Goal: Task Accomplishment & Management: Manage account settings

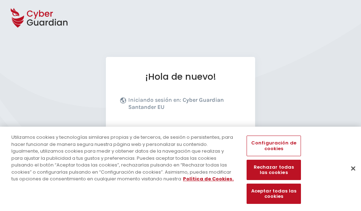
scroll to position [87, 0]
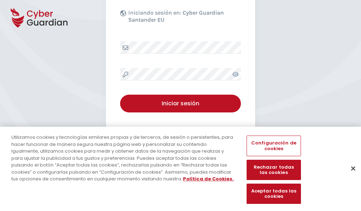
click at [349, 175] on button "Cerrar" at bounding box center [353, 168] width 16 height 16
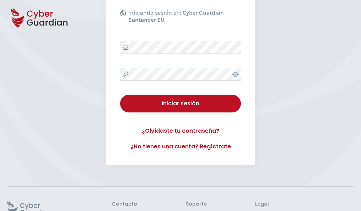
scroll to position [138, 0]
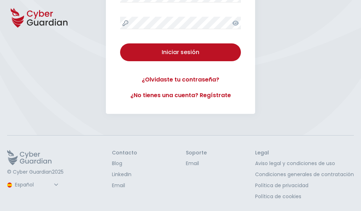
click at [120, 43] on button "Iniciar sesión" at bounding box center [180, 52] width 121 height 18
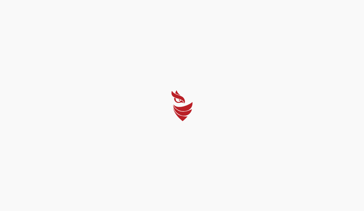
select select "English"
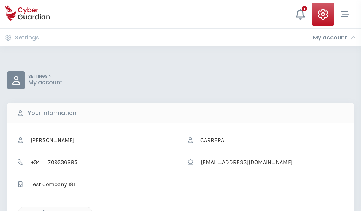
click at [42, 210] on icon "button" at bounding box center [42, 213] width 6 height 6
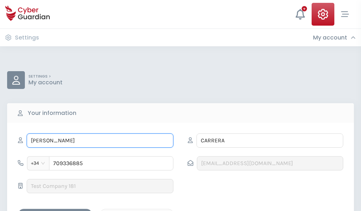
click at [100, 140] on input "SEVERO" at bounding box center [100, 140] width 147 height 14
type input "S"
type input "Salomé"
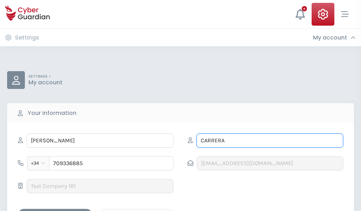
click at [270, 140] on input "CARRERA" at bounding box center [269, 140] width 147 height 14
type input "C"
type input "Ureña"
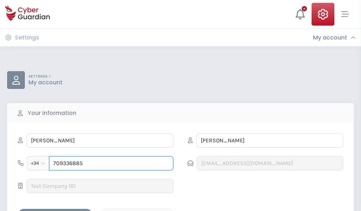
click at [111, 163] on input "709336885" at bounding box center [111, 163] width 124 height 14
type input "7"
type input "947776323"
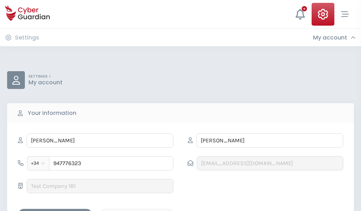
click at [55, 210] on div "Save changes" at bounding box center [55, 214] width 64 height 9
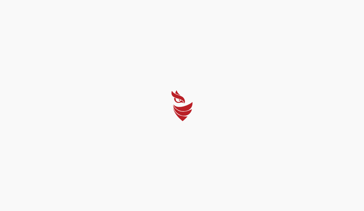
select select "English"
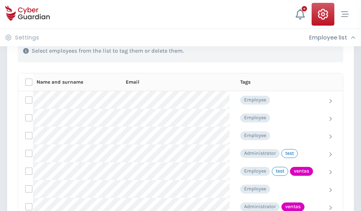
scroll to position [322, 0]
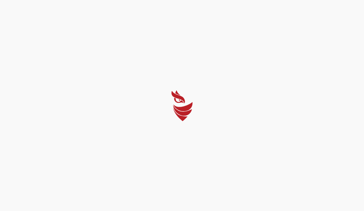
select select "English"
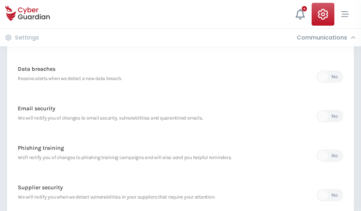
scroll to position [374, 0]
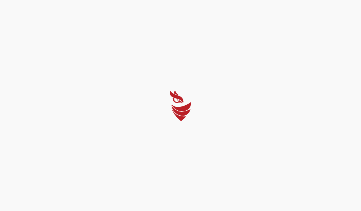
select select "English"
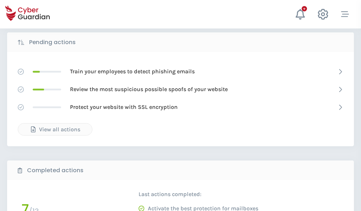
scroll to position [393, 0]
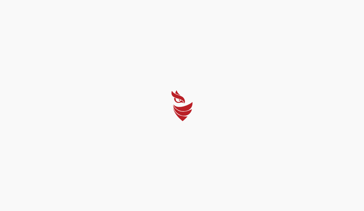
select select "English"
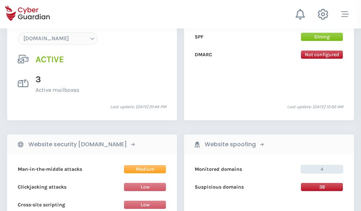
scroll to position [756, 0]
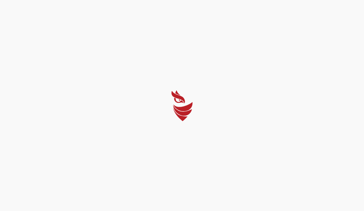
select select "English"
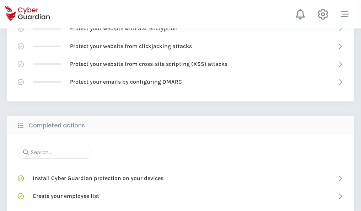
scroll to position [473, 0]
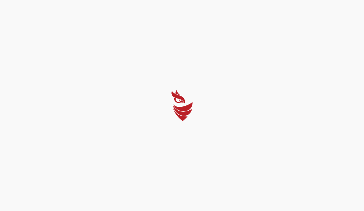
select select "English"
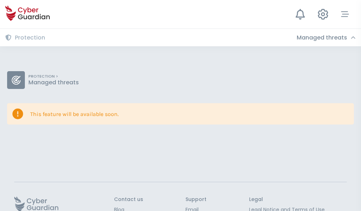
scroll to position [46, 0]
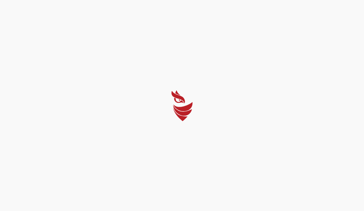
select select "English"
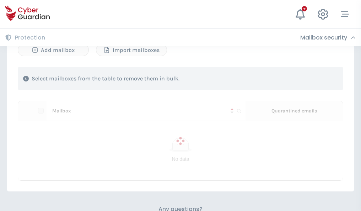
scroll to position [304, 0]
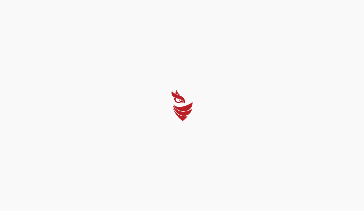
select select "English"
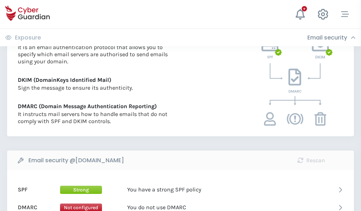
scroll to position [383, 0]
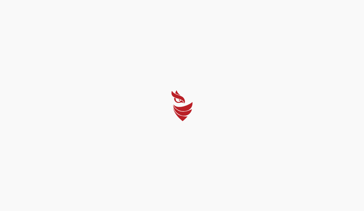
select select "English"
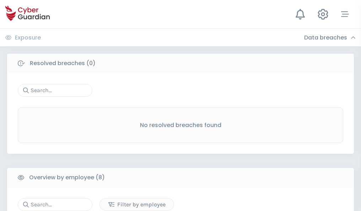
scroll to position [605, 0]
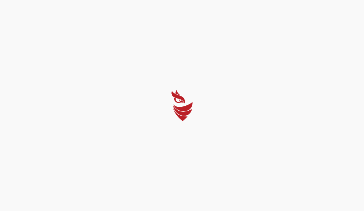
select select "English"
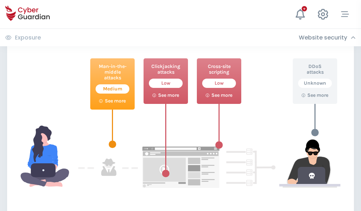
scroll to position [387, 0]
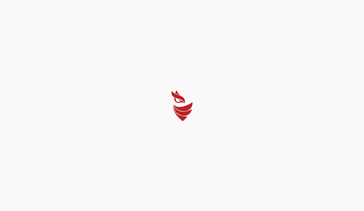
select select "English"
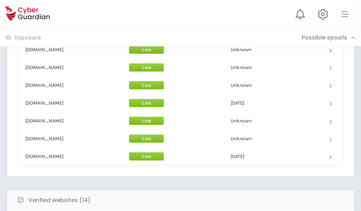
scroll to position [693, 0]
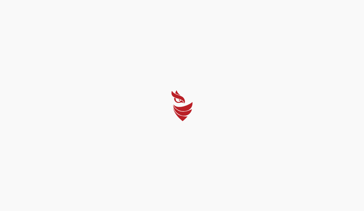
select select "English"
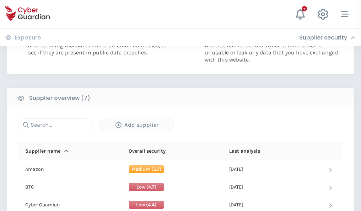
scroll to position [460, 0]
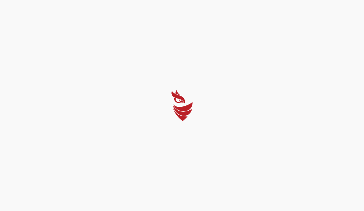
select select "English"
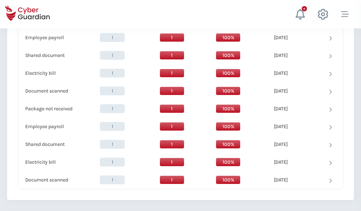
scroll to position [728, 0]
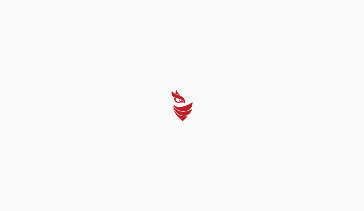
select select "English"
